Goal: Find specific page/section: Find specific page/section

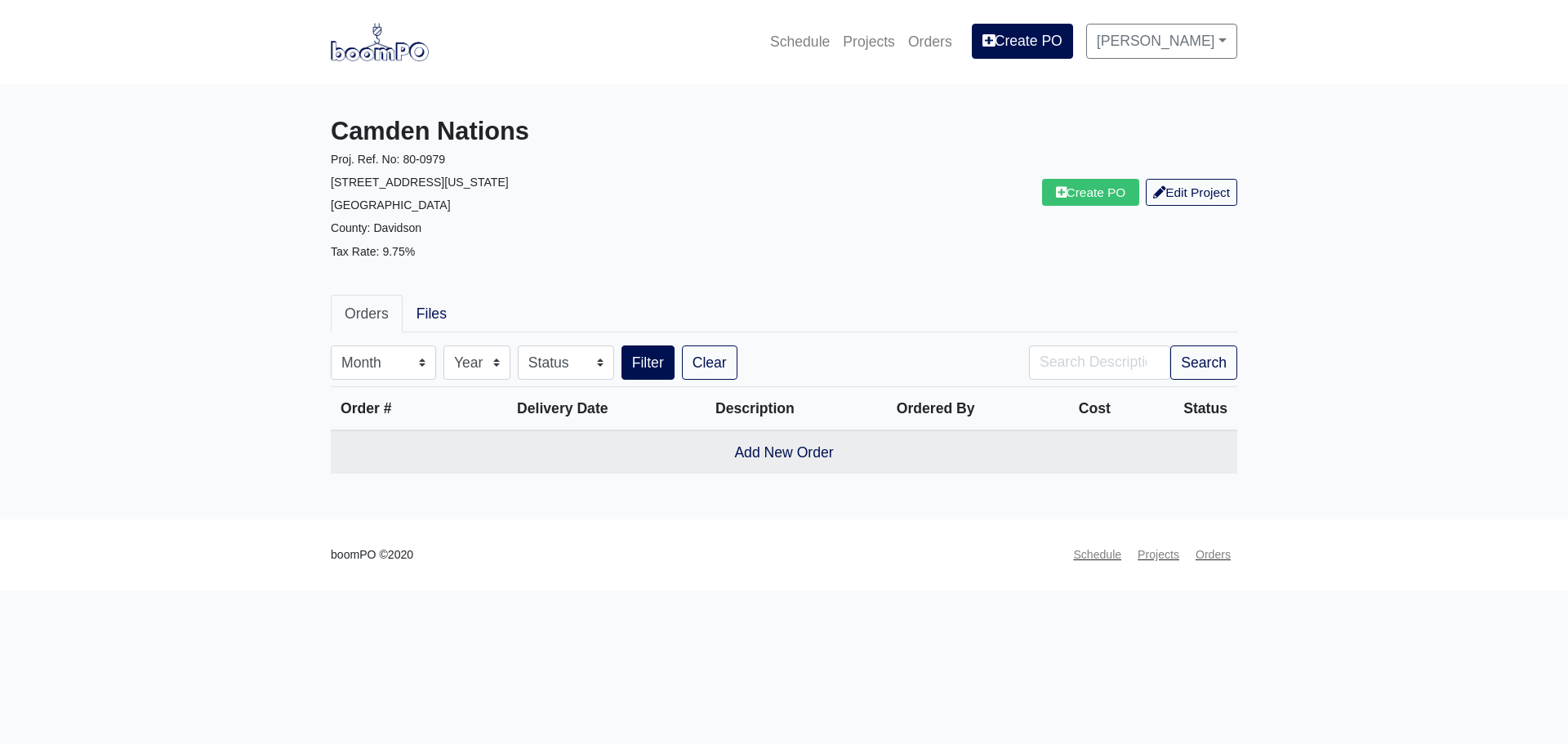
click at [383, 55] on img at bounding box center [379, 42] width 98 height 38
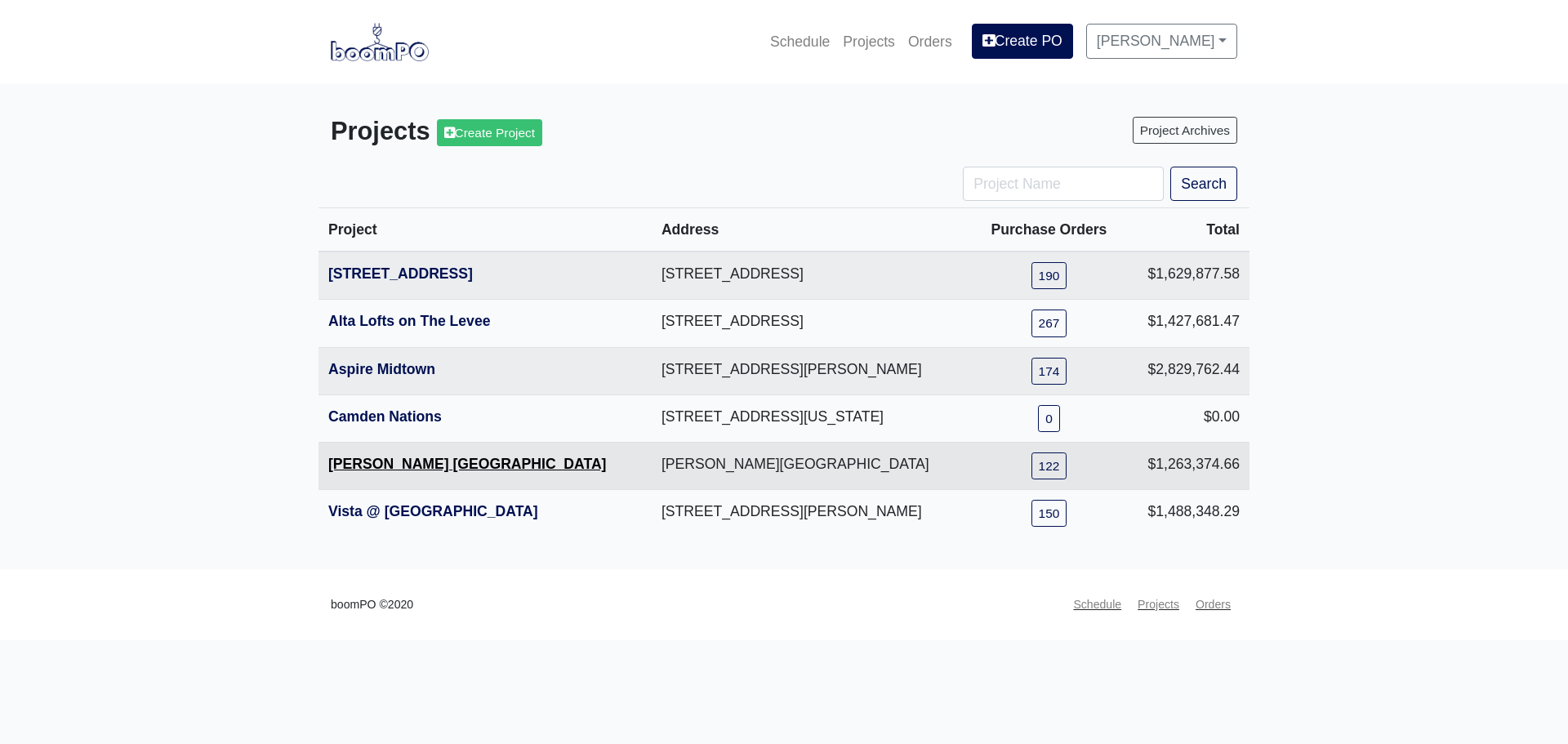
click at [390, 457] on link "[PERSON_NAME] [GEOGRAPHIC_DATA]" at bounding box center [467, 464] width 278 height 17
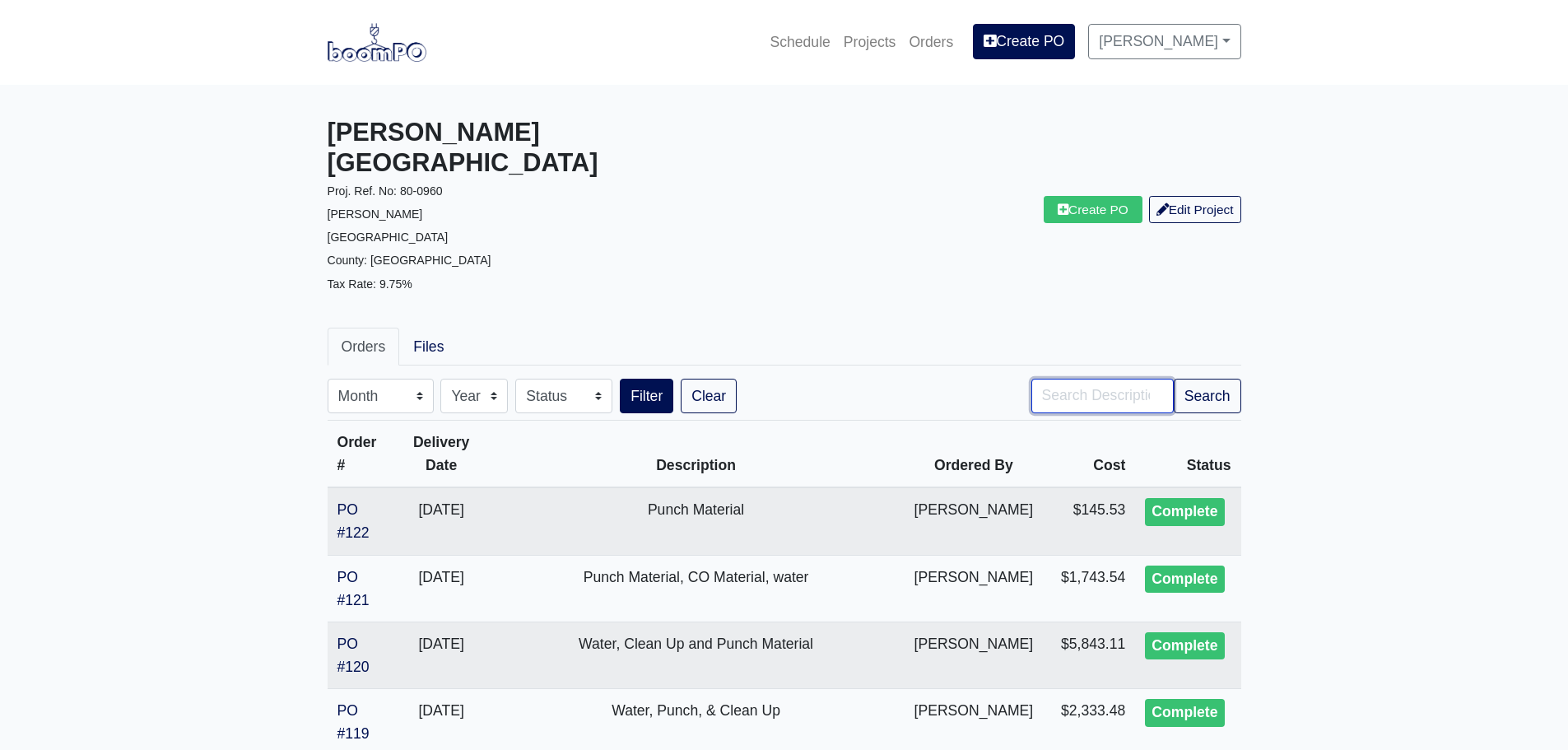
click at [1062, 379] on input "Search" at bounding box center [1102, 396] width 143 height 35
type input "control joint"
click at [1218, 379] on button "Search" at bounding box center [1207, 396] width 68 height 35
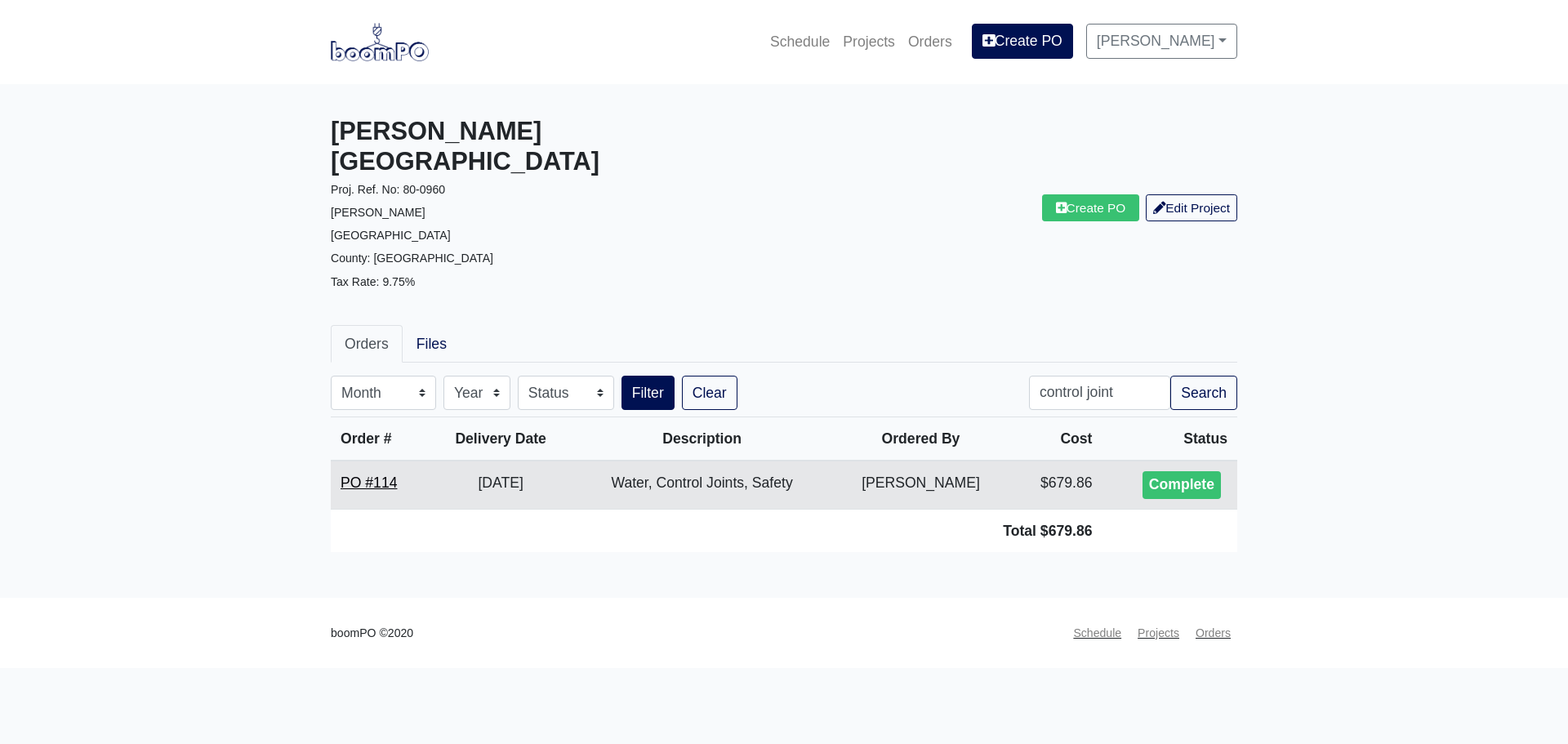
click at [385, 475] on link "PO #114" at bounding box center [368, 483] width 56 height 17
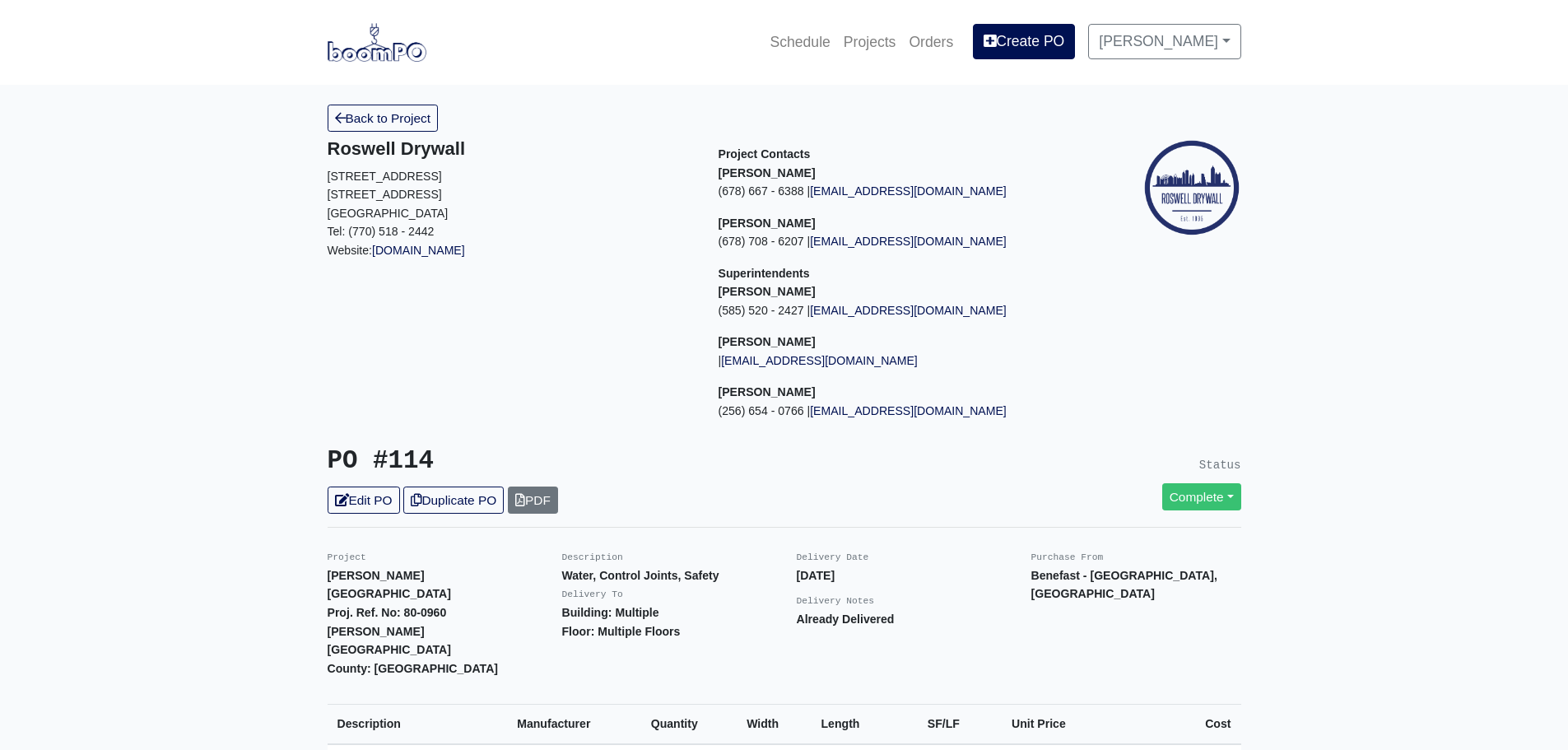
click at [379, 54] on img at bounding box center [377, 42] width 99 height 38
